Goal: Information Seeking & Learning: Check status

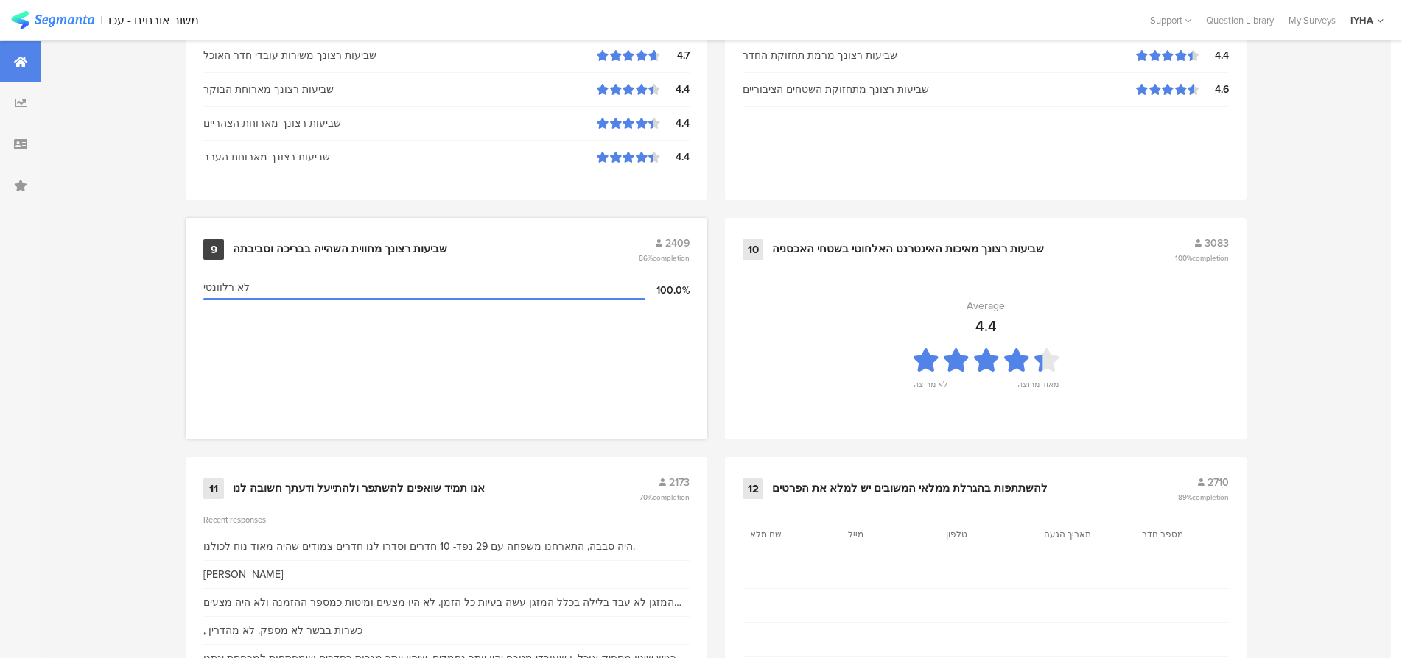
scroll to position [1502, 0]
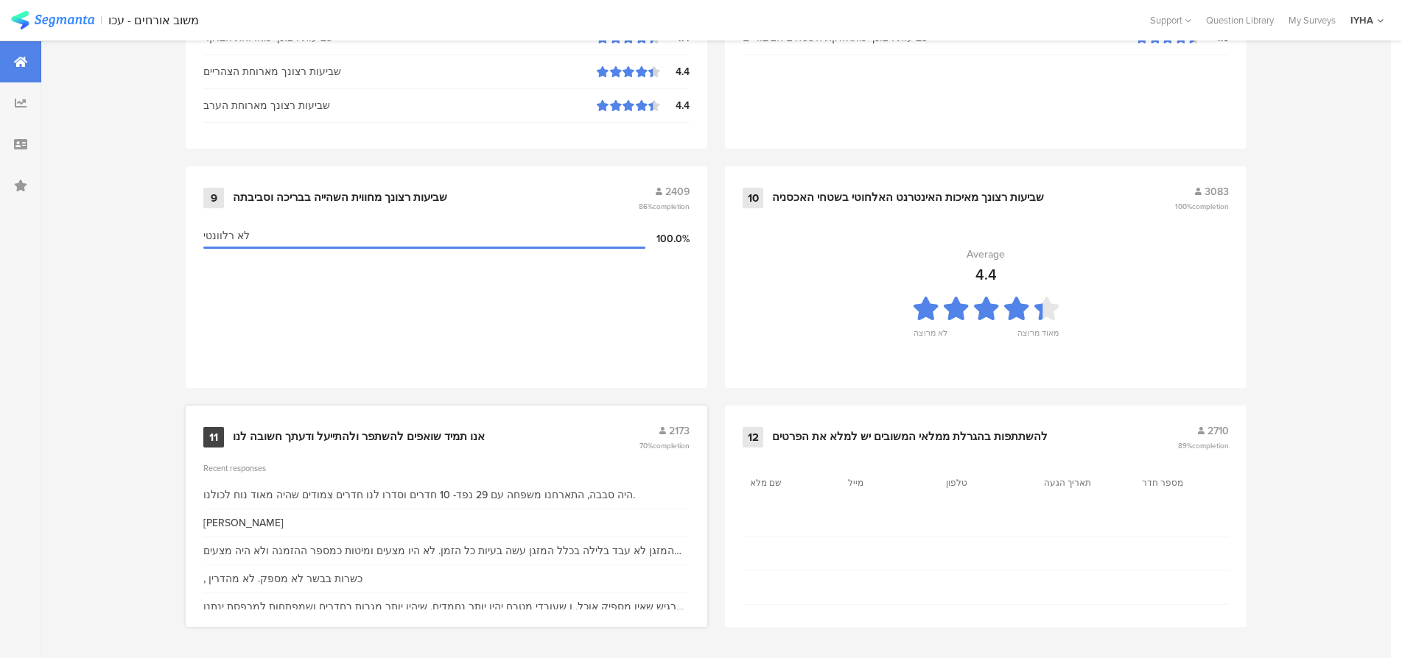
click at [250, 550] on div "המזגן לא עבד בלילה בכלל המזגן עשה בעיות כל הזמן. לא היו מצעים ומיטות כמספר ההזמ…" at bounding box center [446, 551] width 486 height 15
click at [302, 437] on div "אנו תמיד שואפים להשתפר ולהתייעל ודעתך חשובה לנו" at bounding box center [359, 437] width 252 height 15
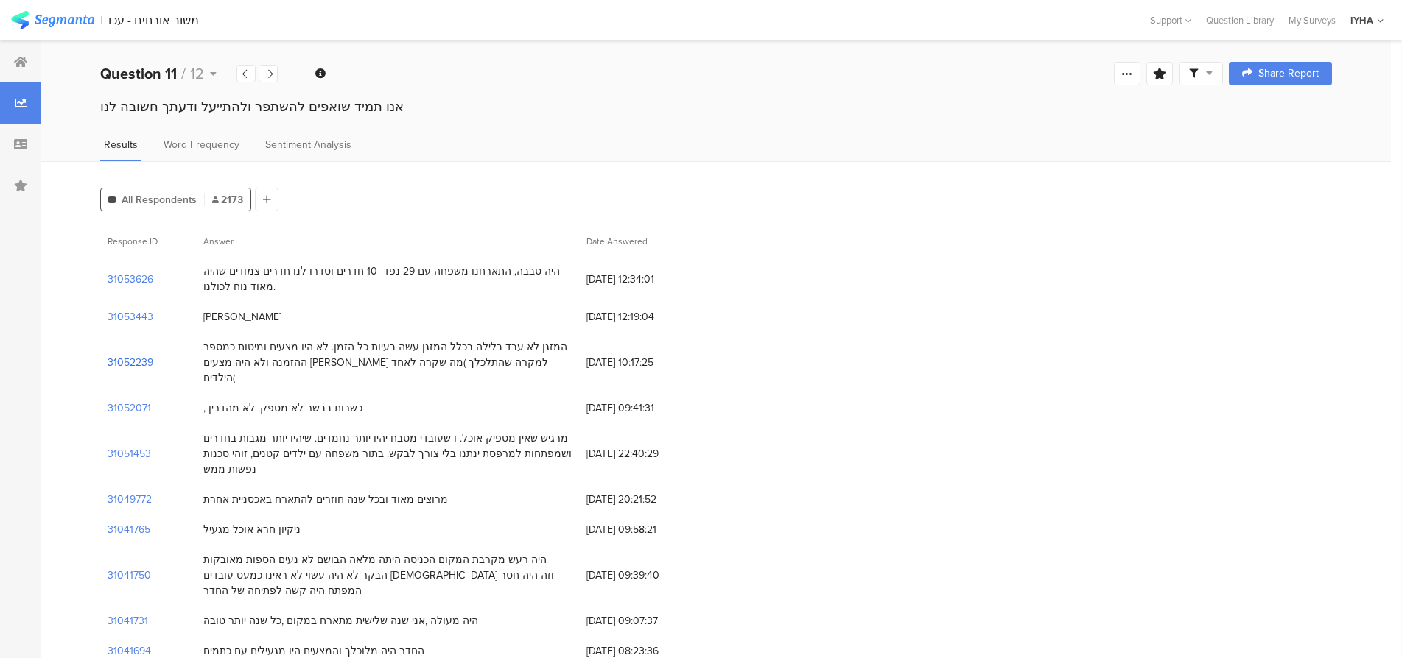
click at [148, 355] on section "31052239" at bounding box center [131, 362] width 46 height 15
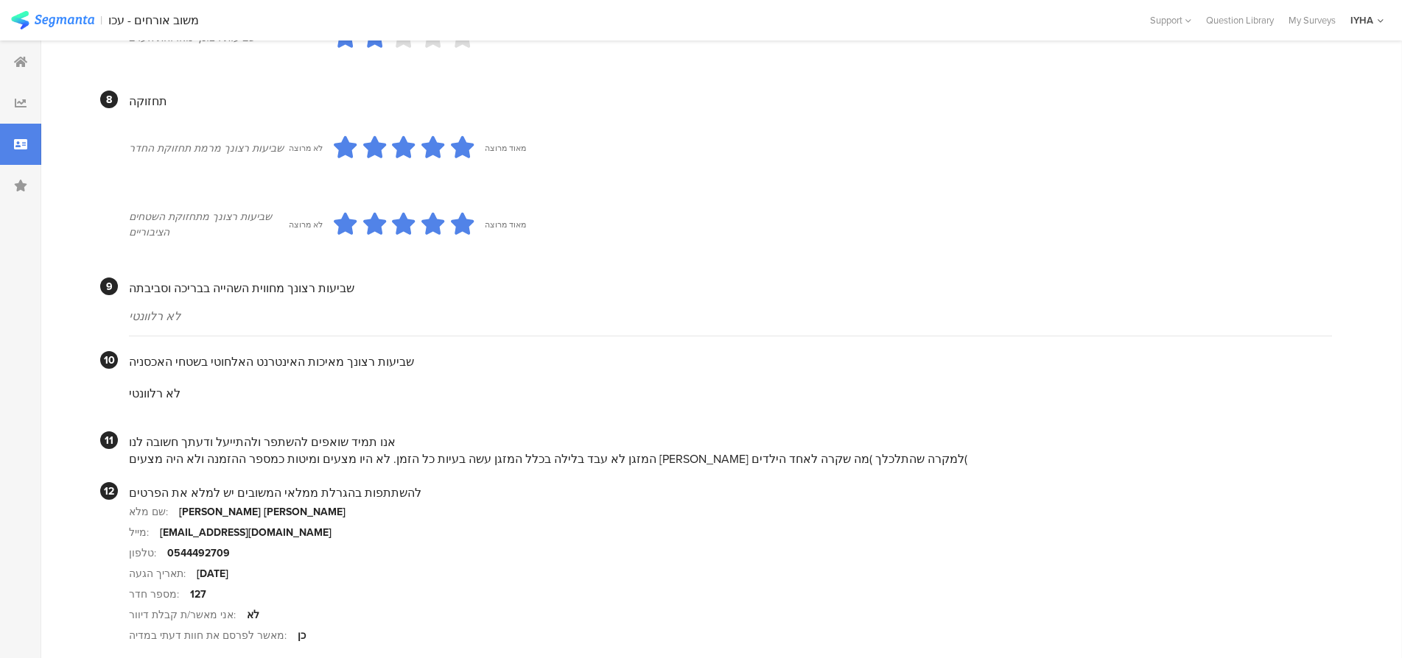
scroll to position [1255, 0]
